Goal: Task Accomplishment & Management: Manage account settings

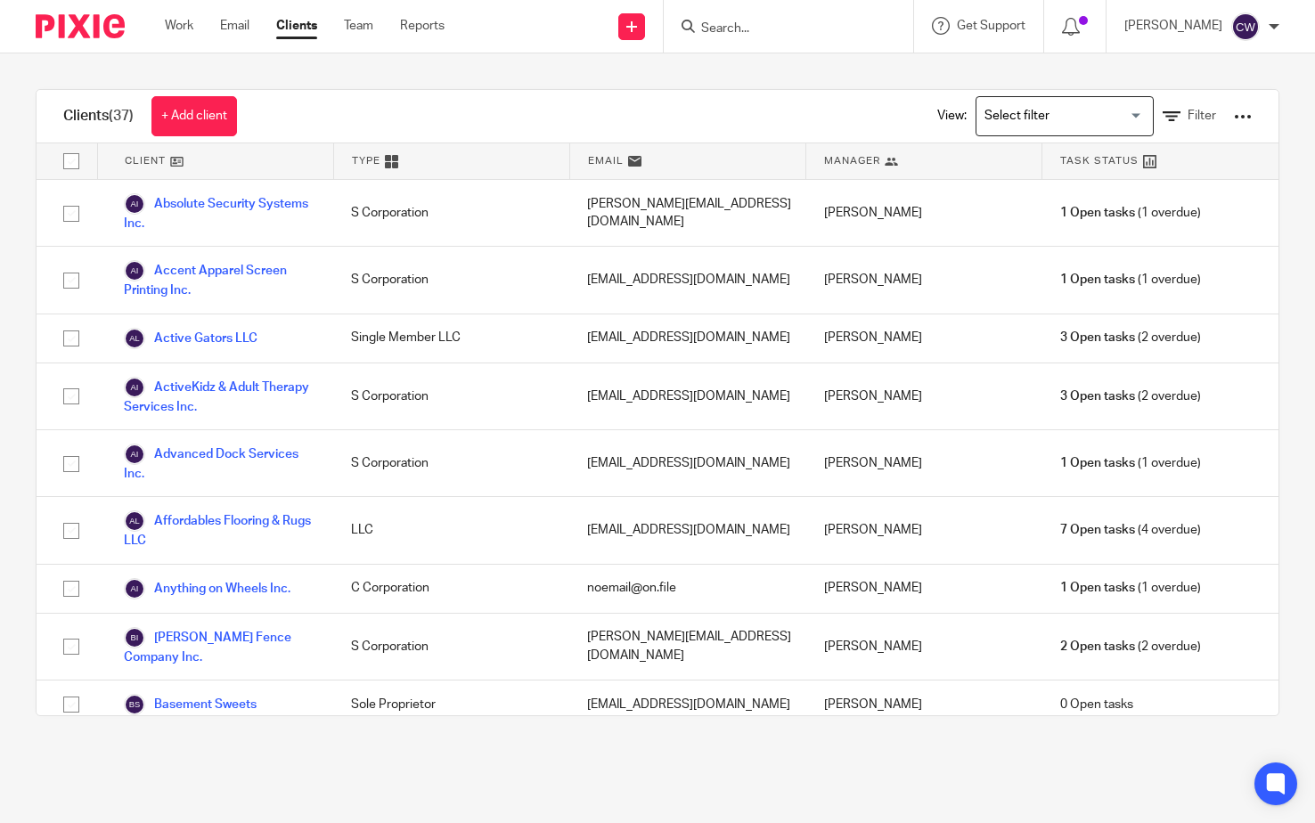
click at [101, 14] on img at bounding box center [80, 26] width 89 height 24
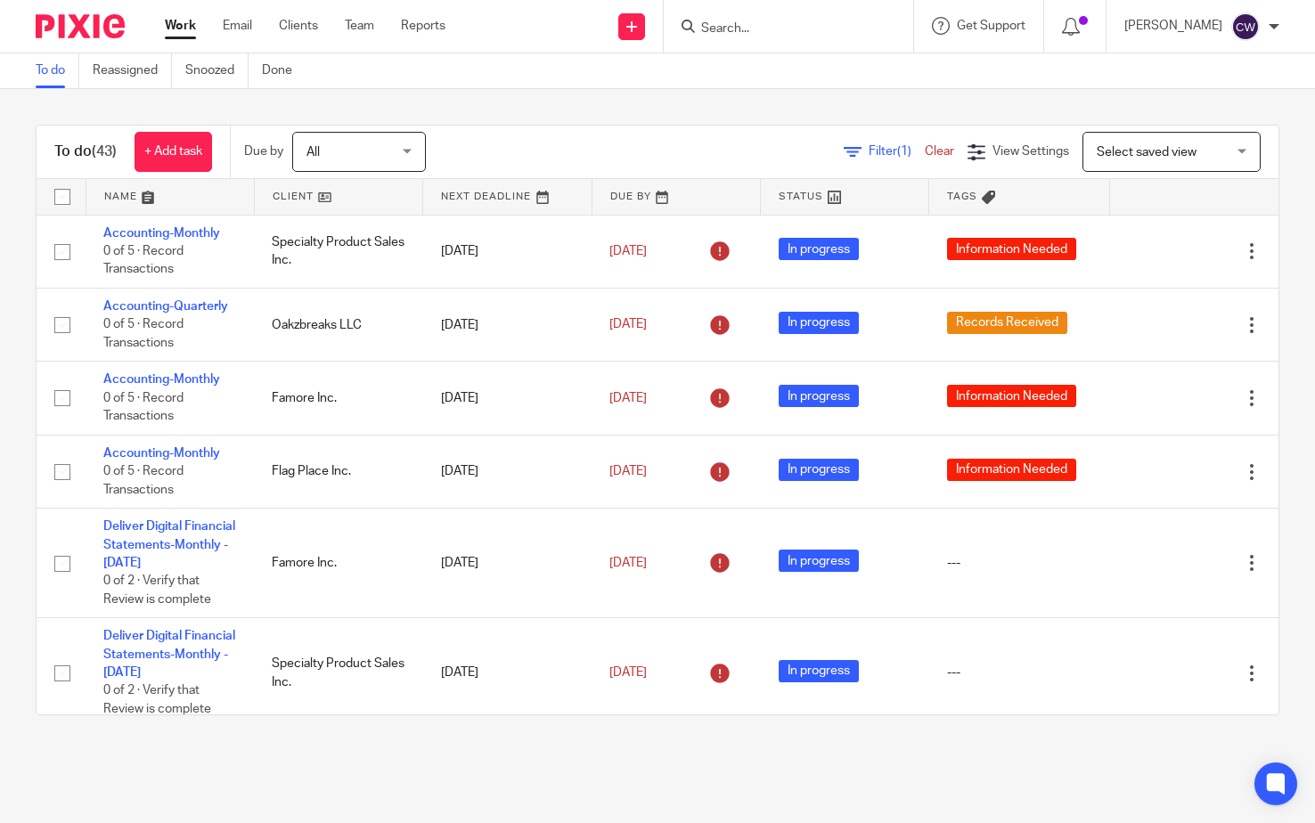
click at [310, 200] on link at bounding box center [339, 197] width 168 height 36
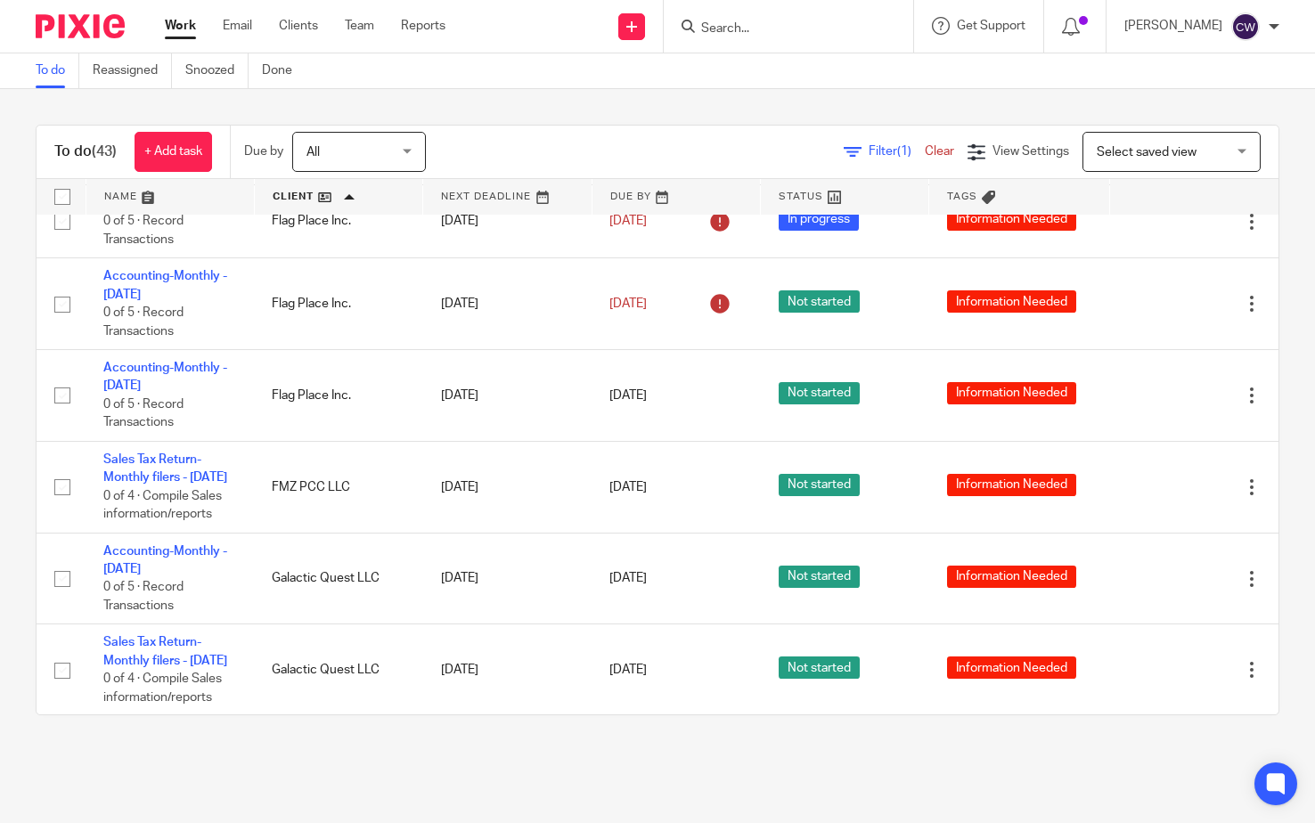
scroll to position [1515, 0]
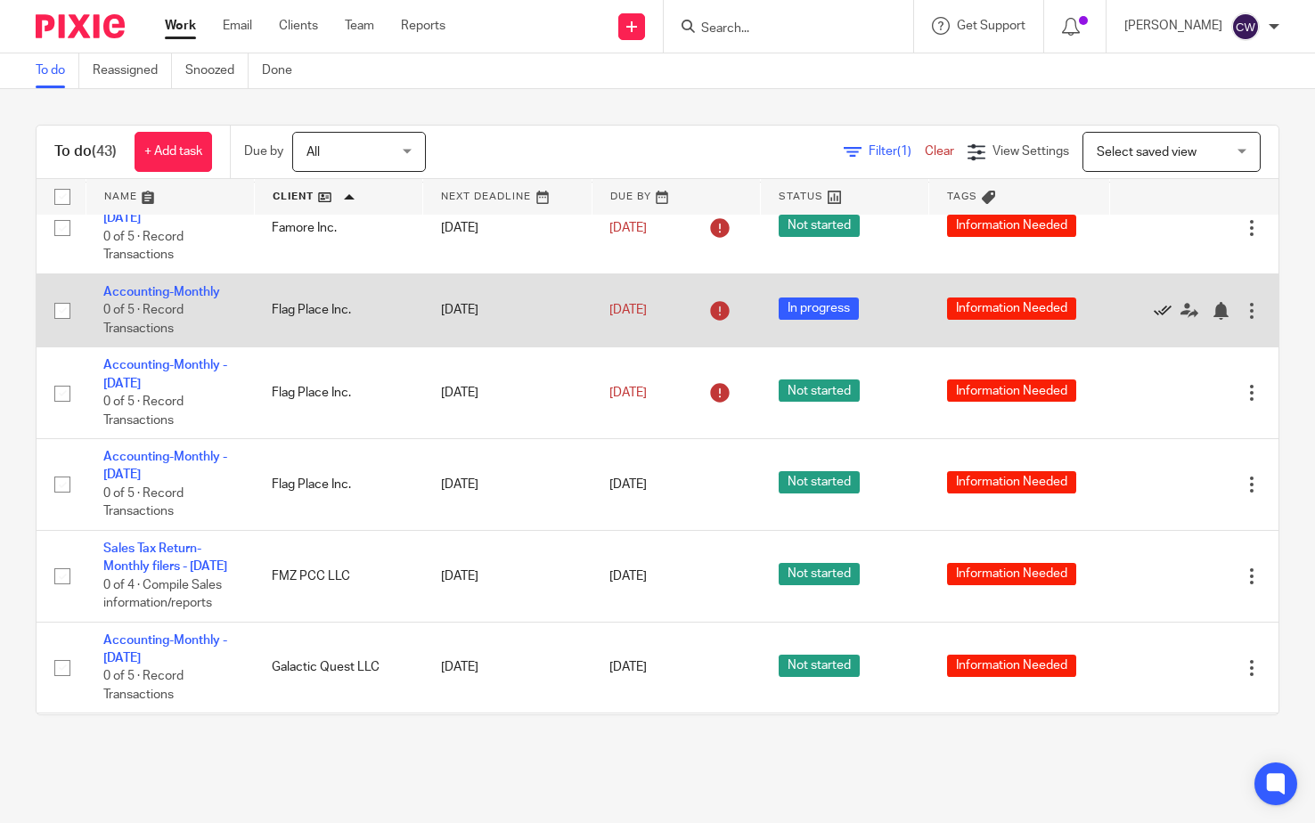
click at [1154, 320] on icon at bounding box center [1163, 311] width 18 height 18
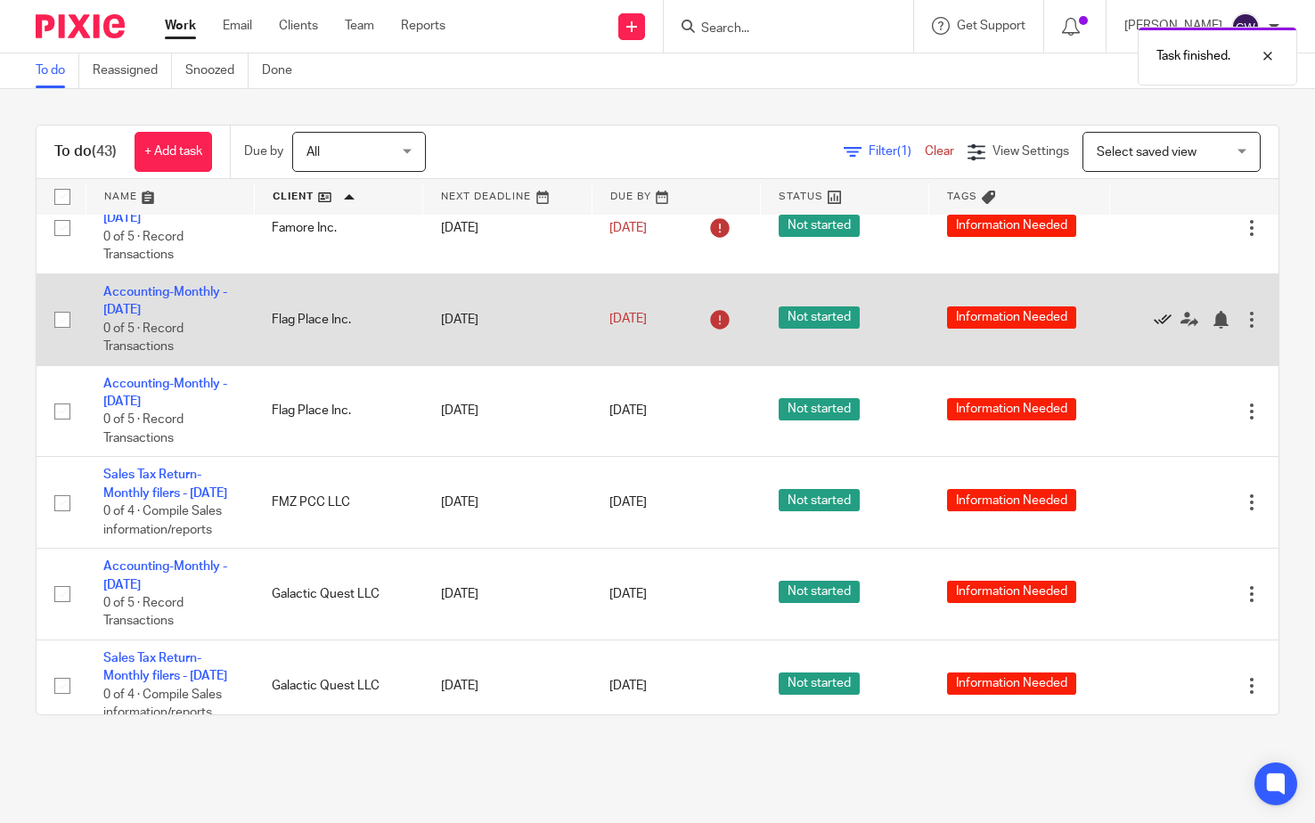
click at [1154, 329] on icon at bounding box center [1163, 320] width 18 height 18
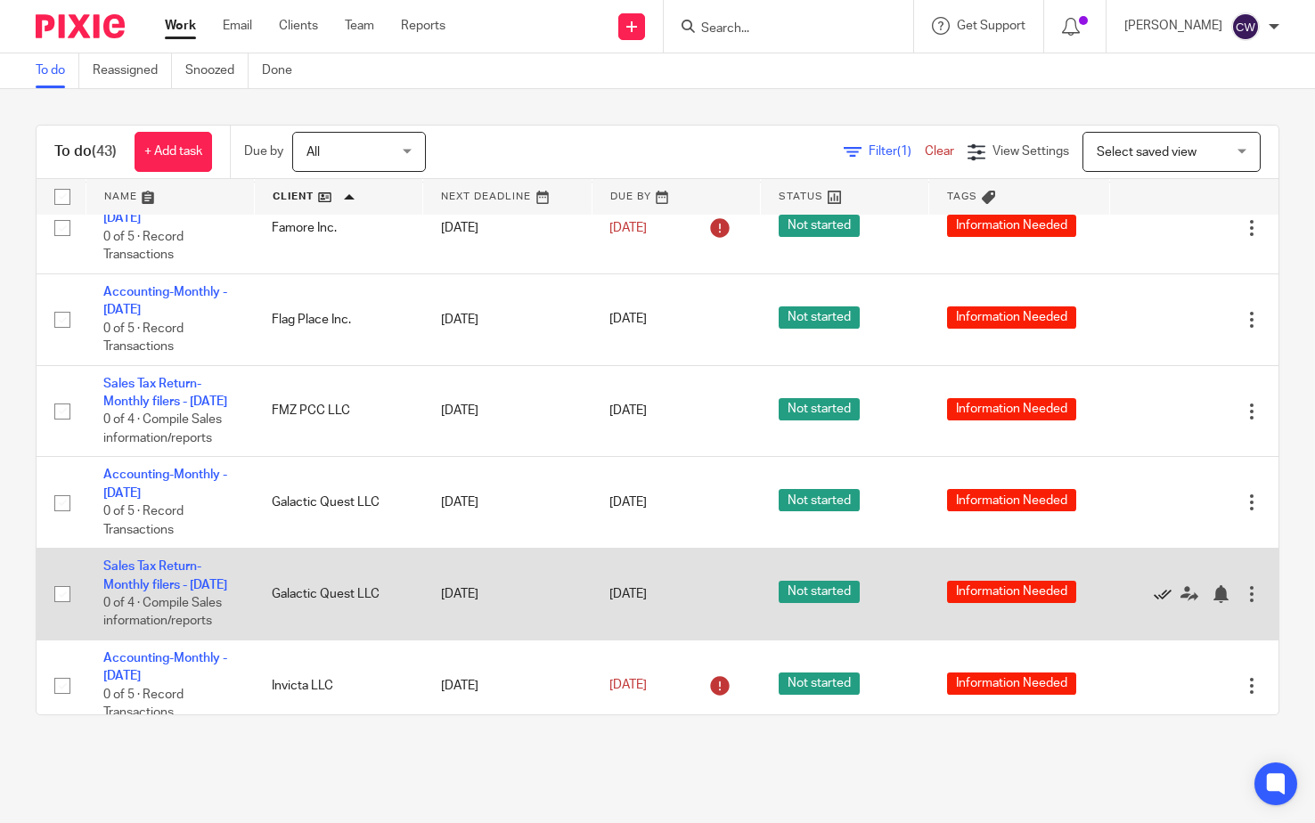
click at [1154, 603] on icon at bounding box center [1163, 595] width 18 height 18
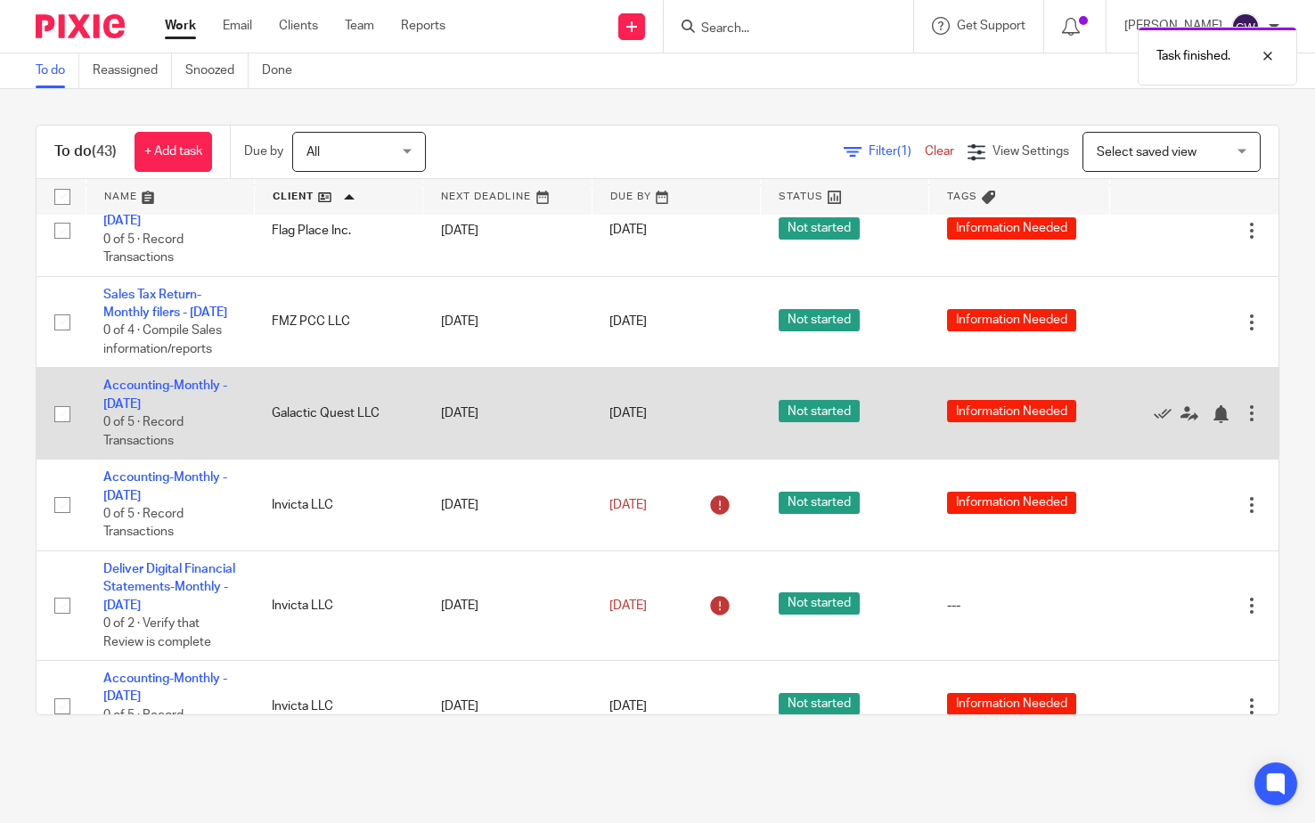
scroll to position [1693, 0]
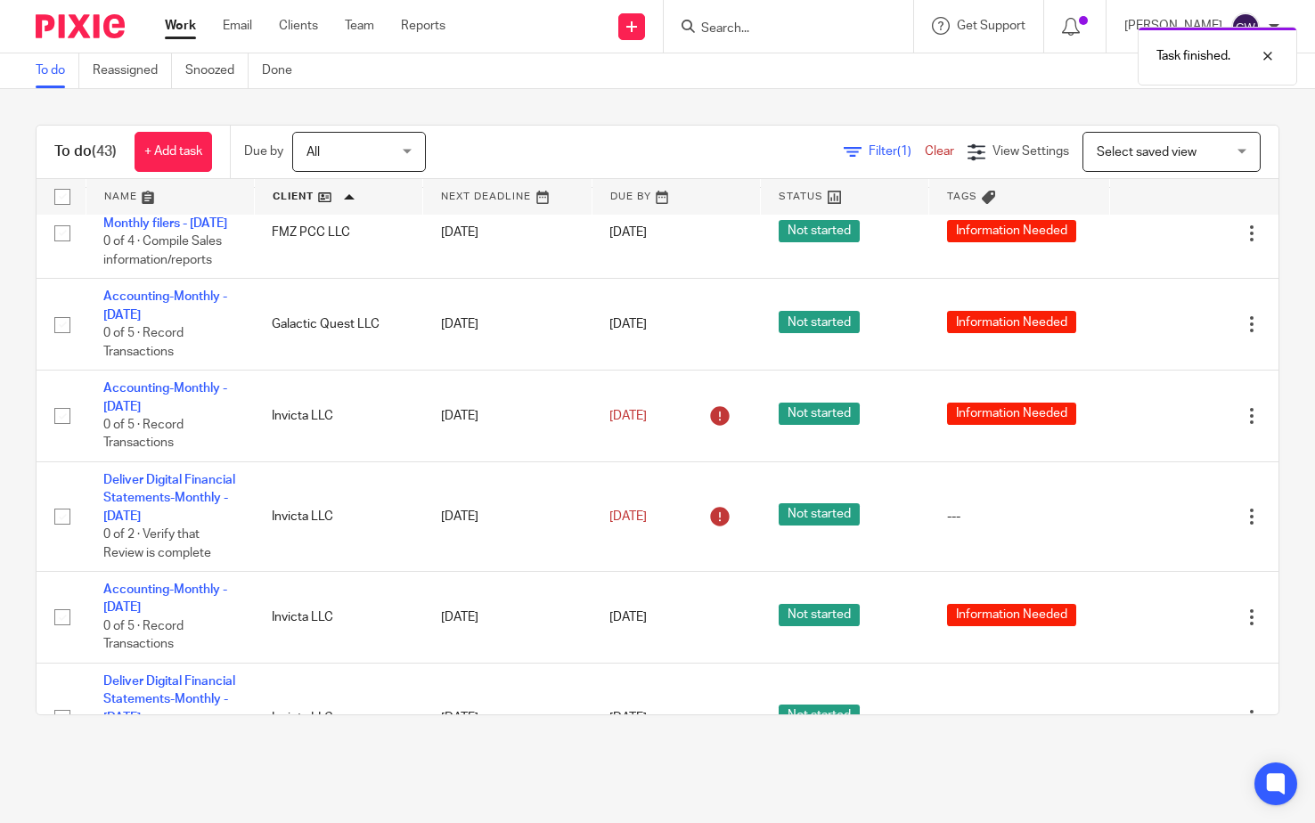
click at [127, 196] on link at bounding box center [170, 197] width 168 height 36
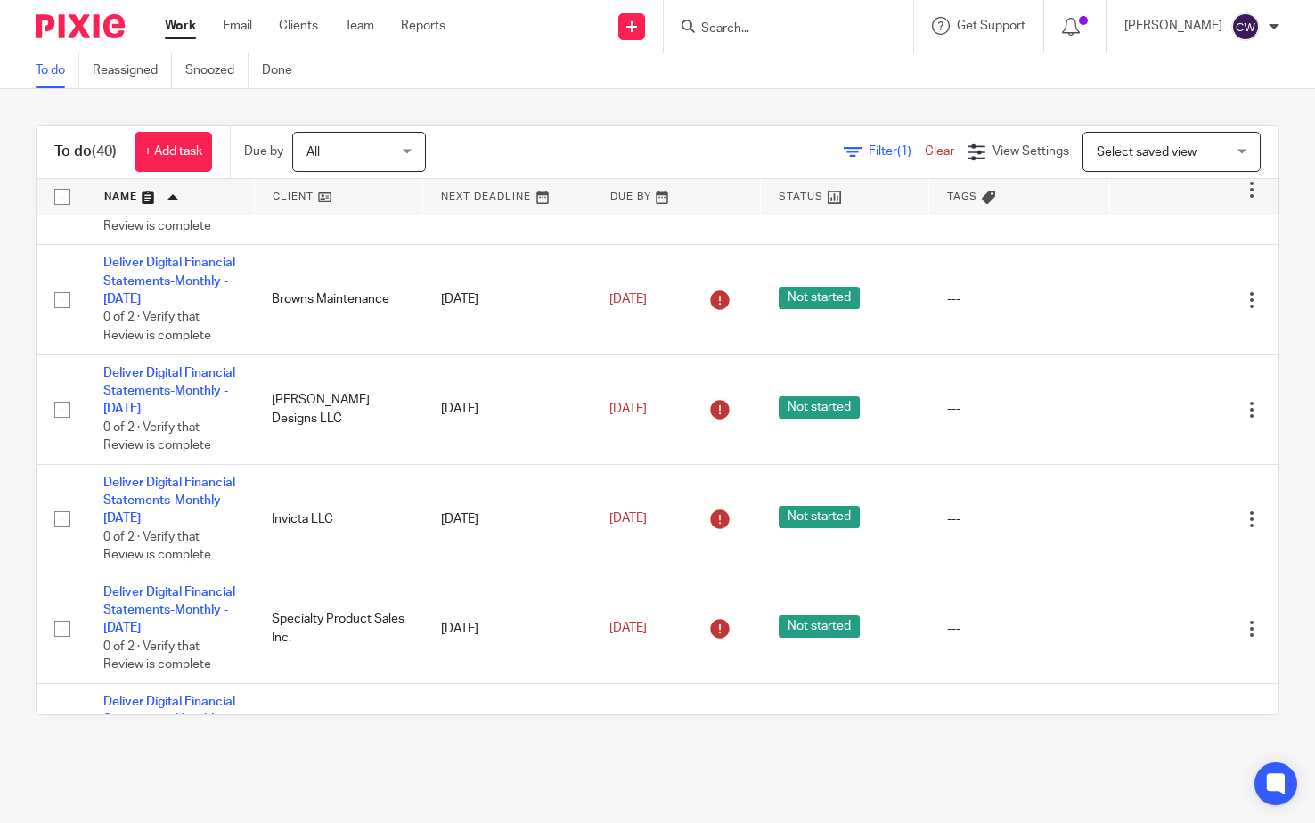
scroll to position [3562, 0]
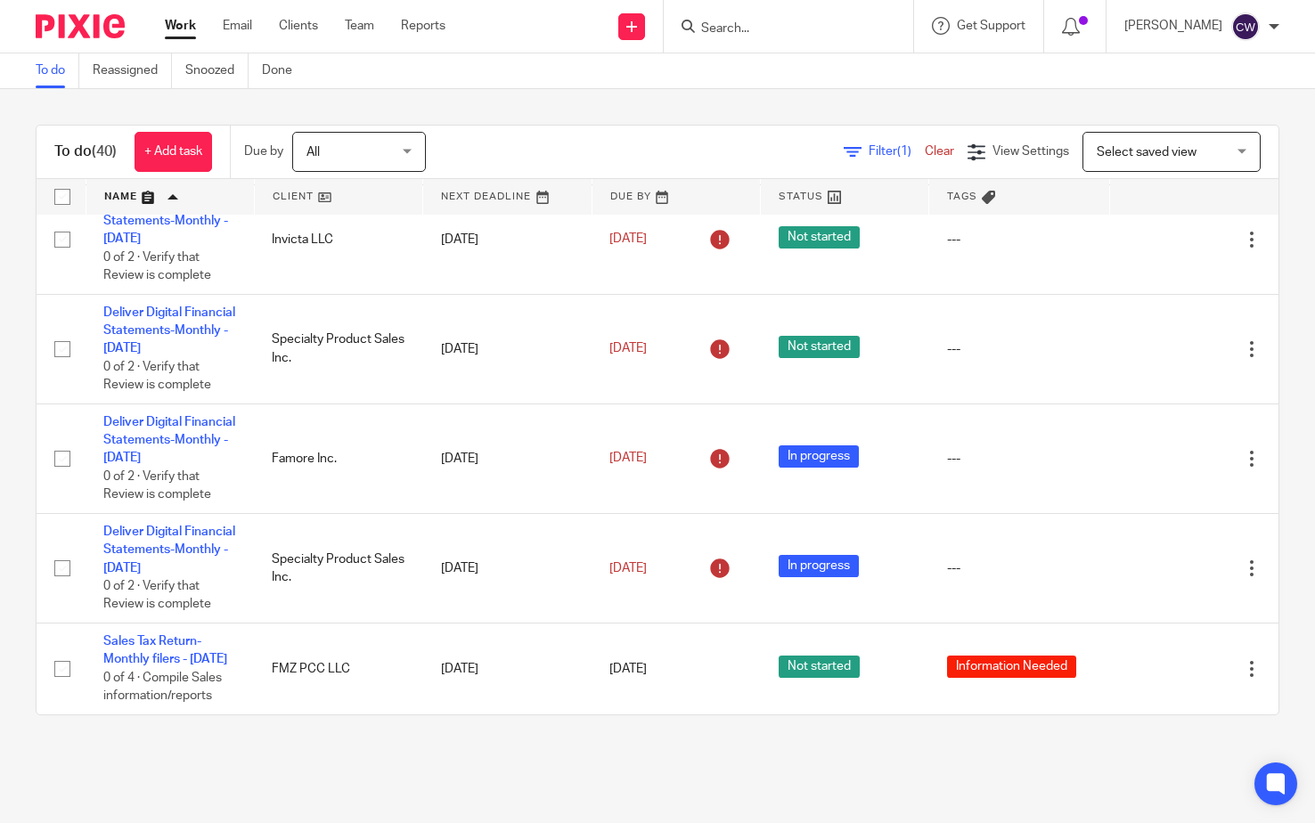
click at [308, 196] on link at bounding box center [339, 197] width 168 height 36
